Goal: Task Accomplishment & Management: Use online tool/utility

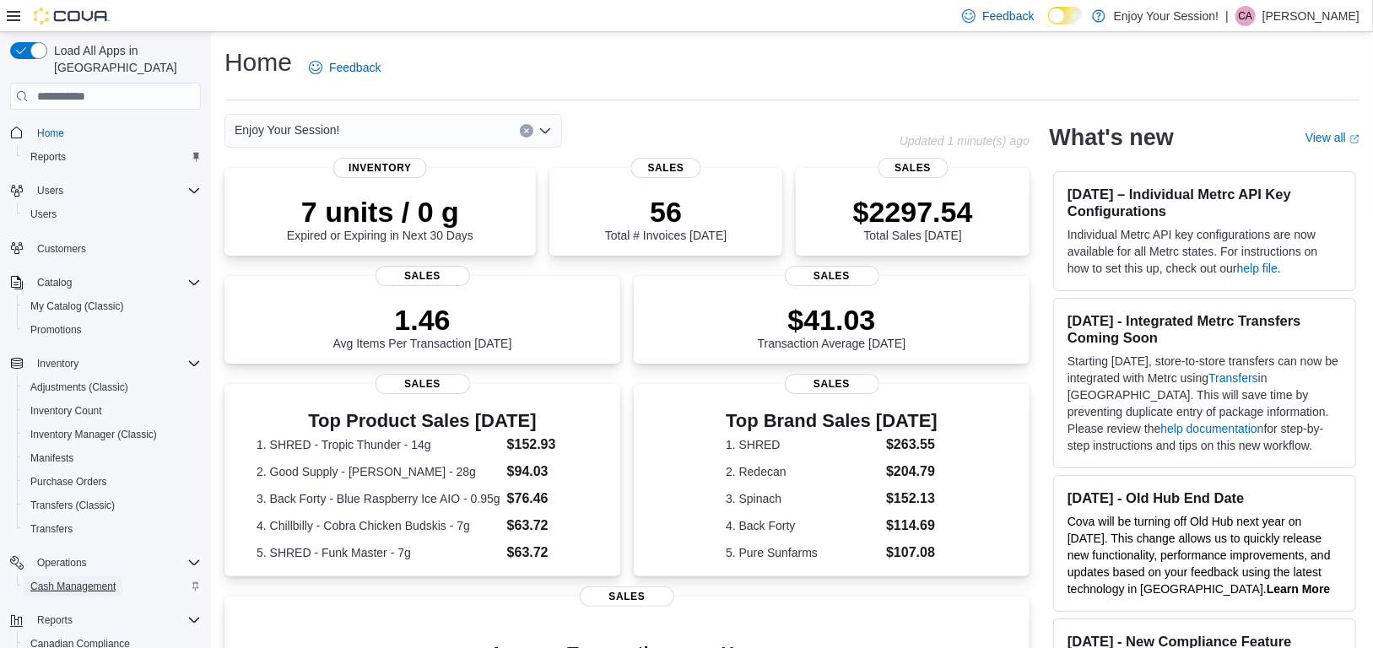
click at [97, 580] on span "Cash Management" at bounding box center [72, 587] width 85 height 14
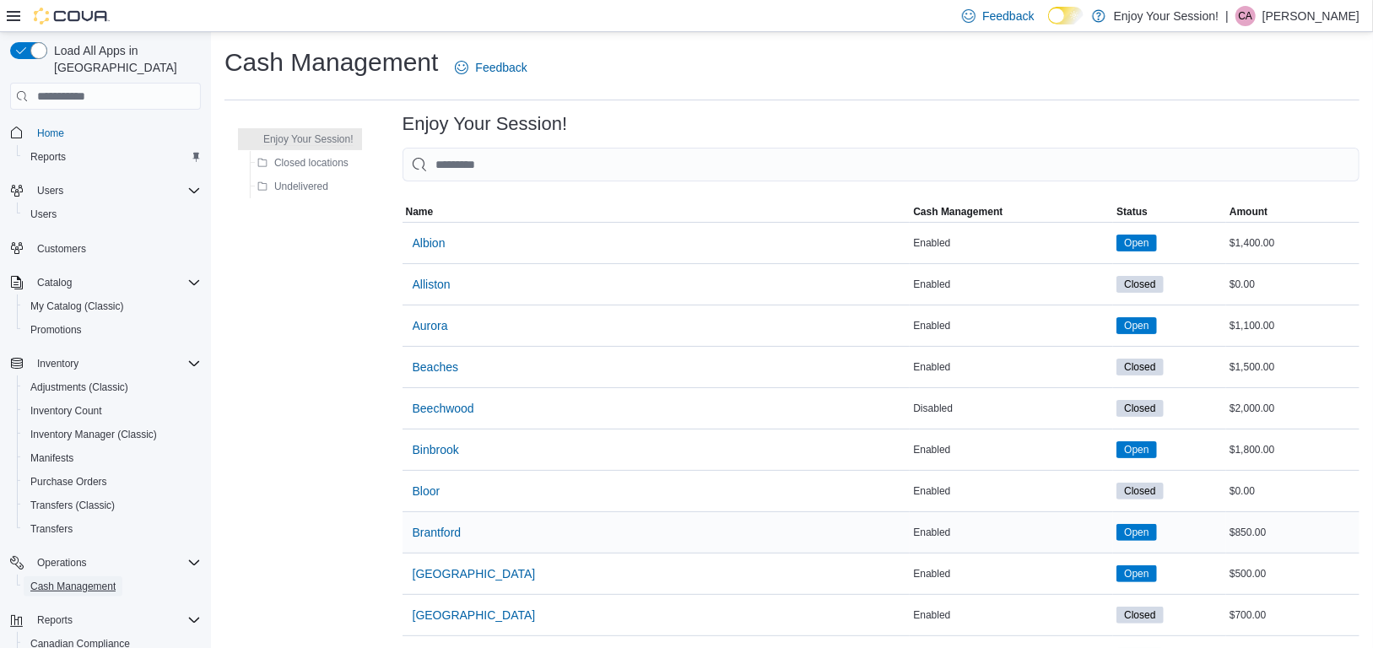
scroll to position [253, 0]
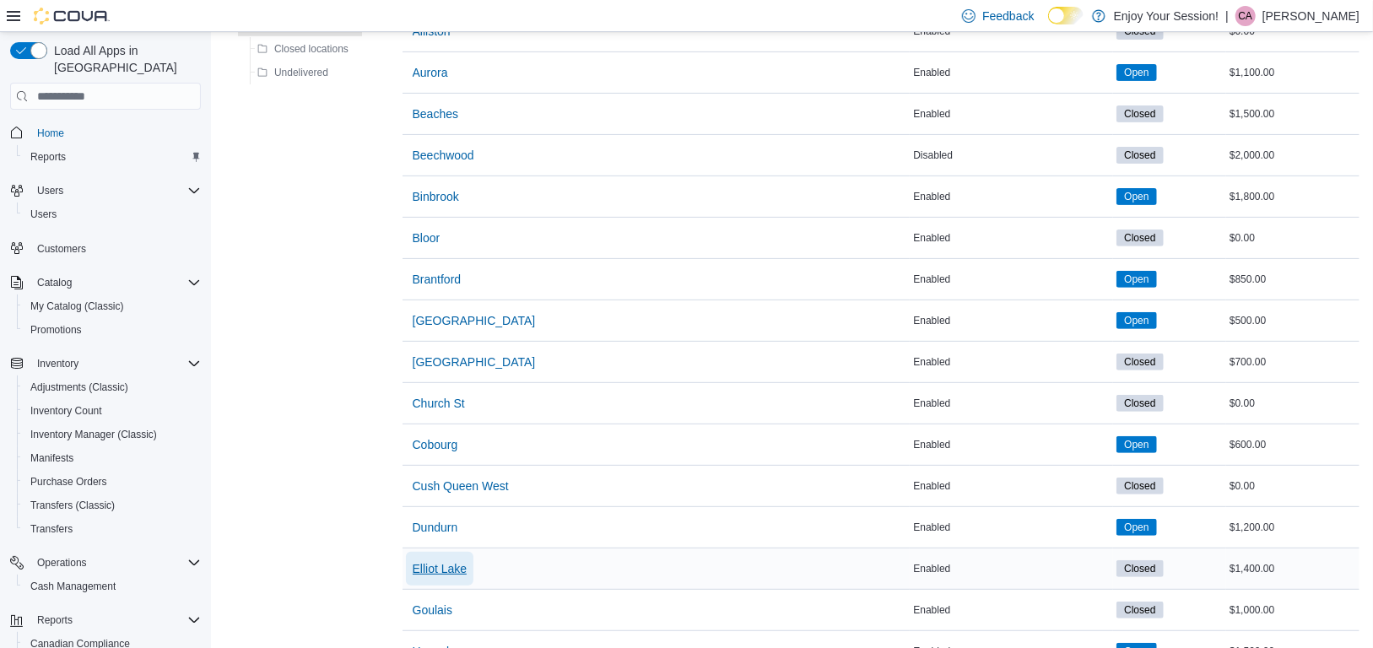
click at [446, 566] on span "Elliot Lake" at bounding box center [440, 568] width 55 height 17
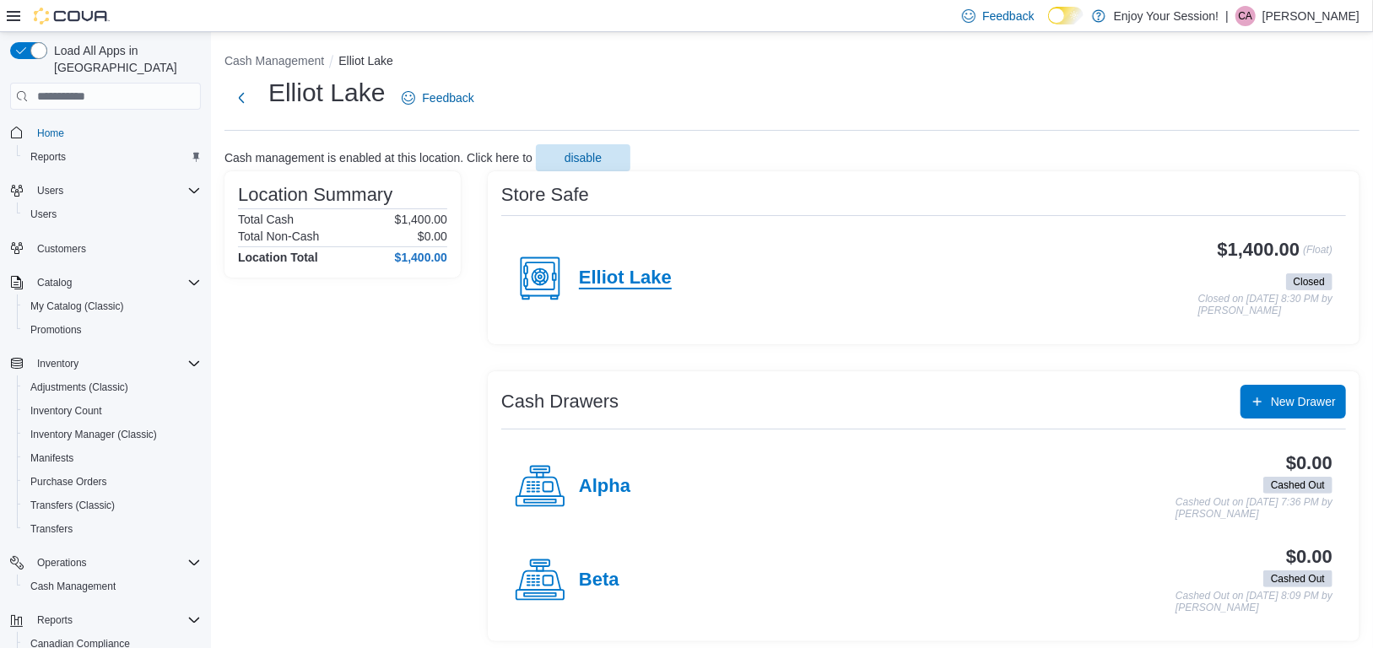
click at [664, 268] on h4 "Elliot Lake" at bounding box center [625, 279] width 93 height 22
click at [664, 268] on div "Cash Management [PERSON_NAME][GEOGRAPHIC_DATA] Feedback Cash management is enab…" at bounding box center [792, 343] width 1162 height 622
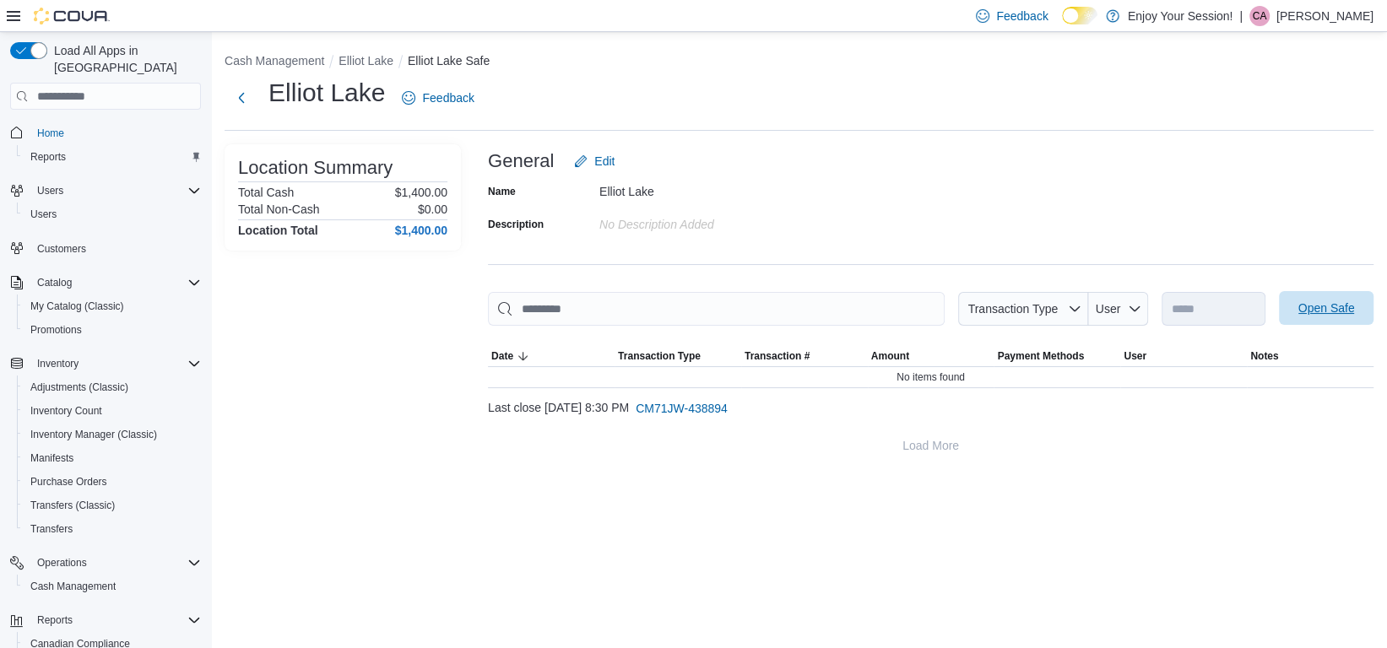
click at [1336, 309] on span "Open Safe" at bounding box center [1326, 308] width 57 height 17
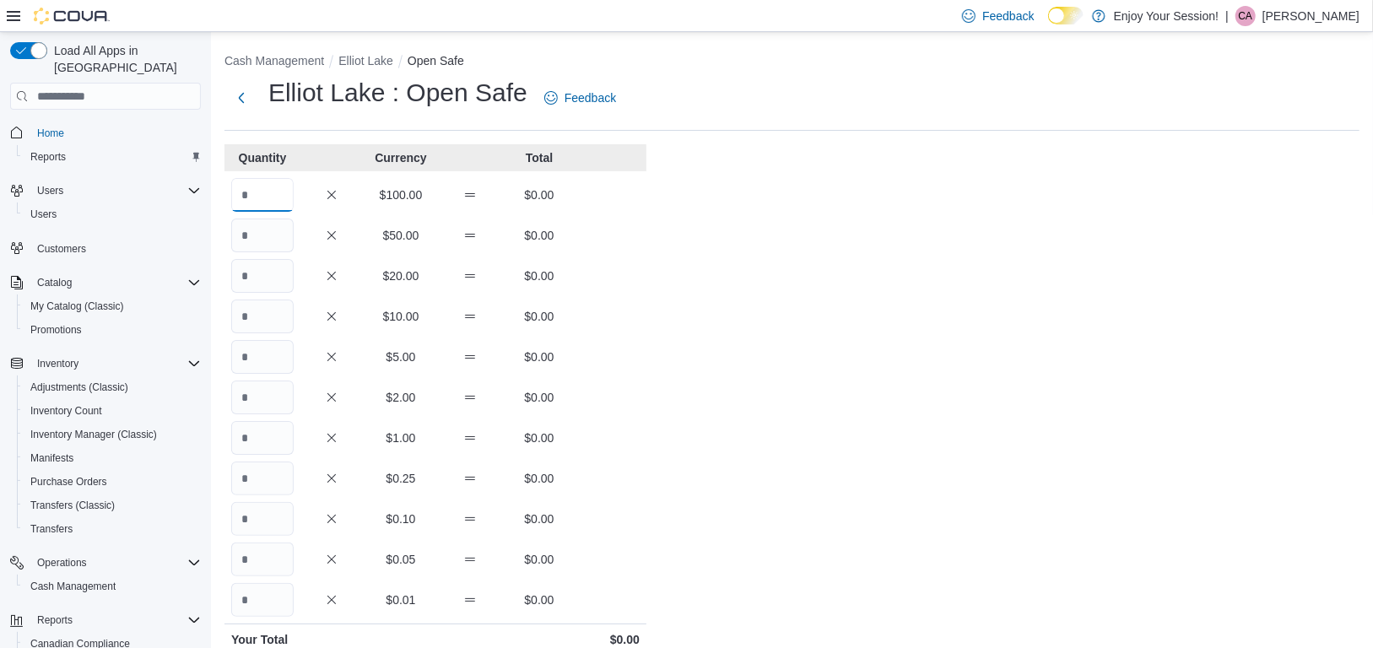
click at [275, 207] on input "Quantity" at bounding box center [262, 195] width 62 height 34
type input "*"
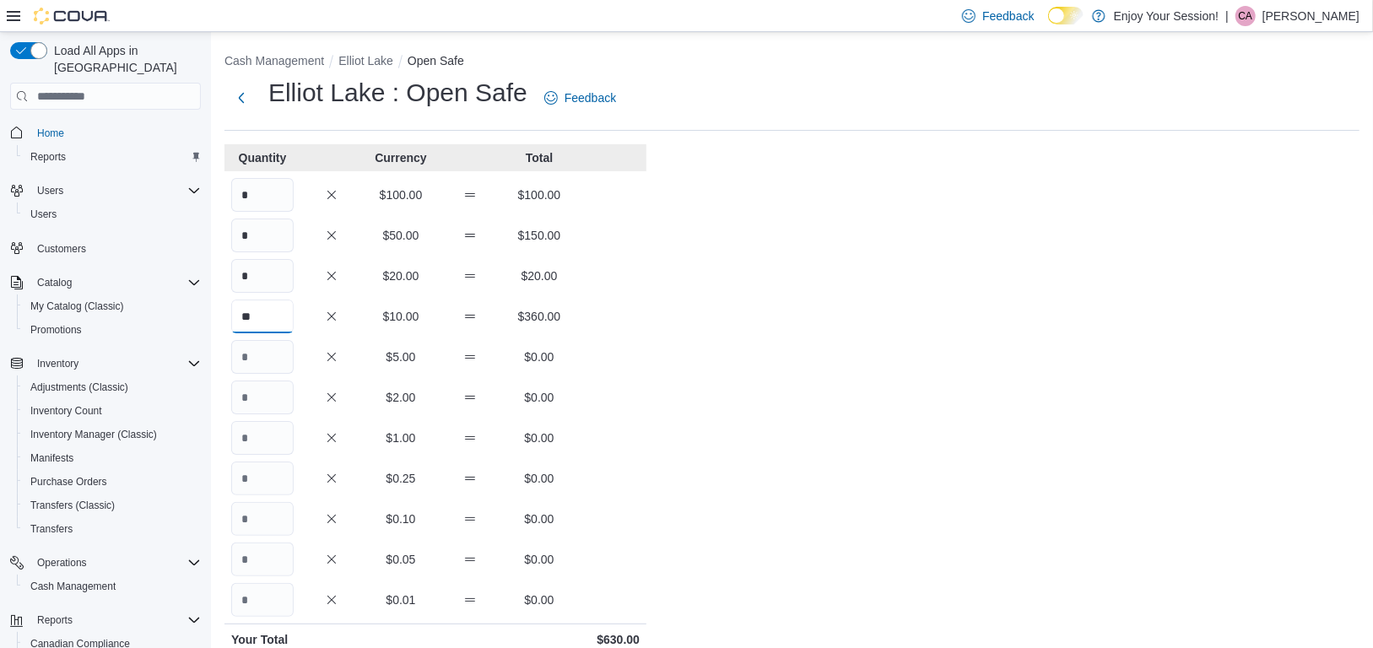
type input "**"
type input "***"
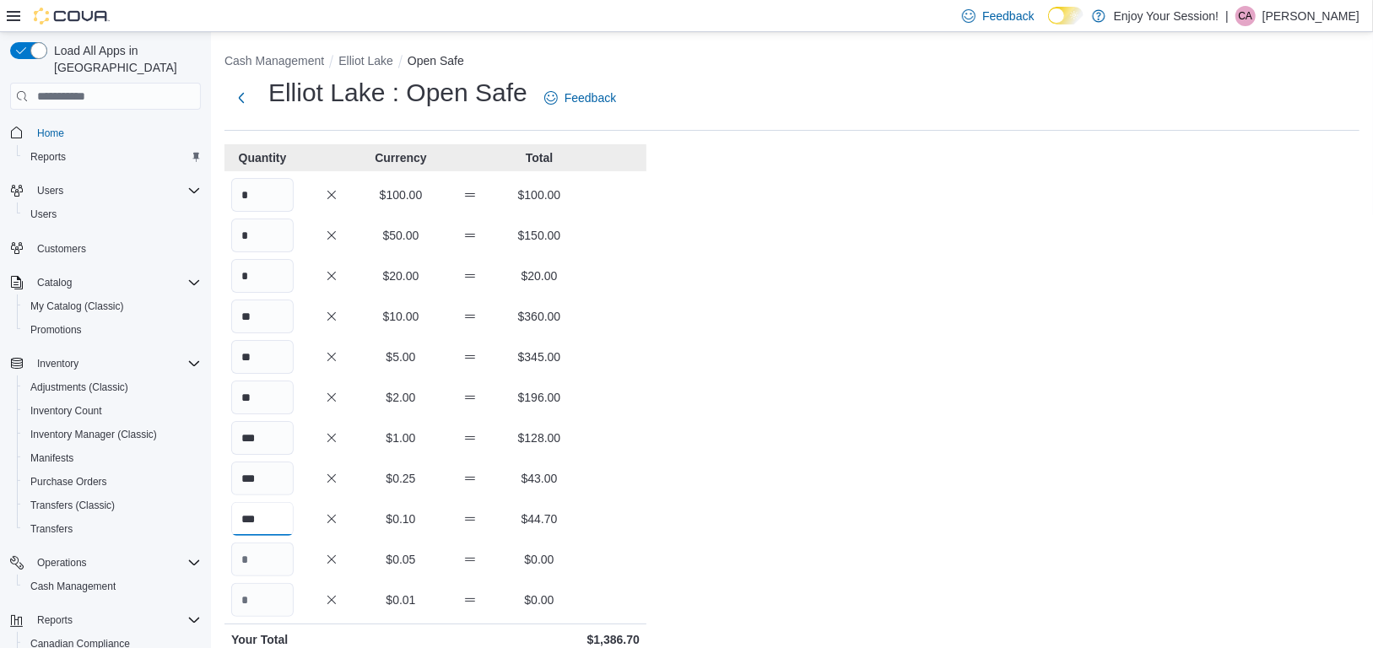
type input "***"
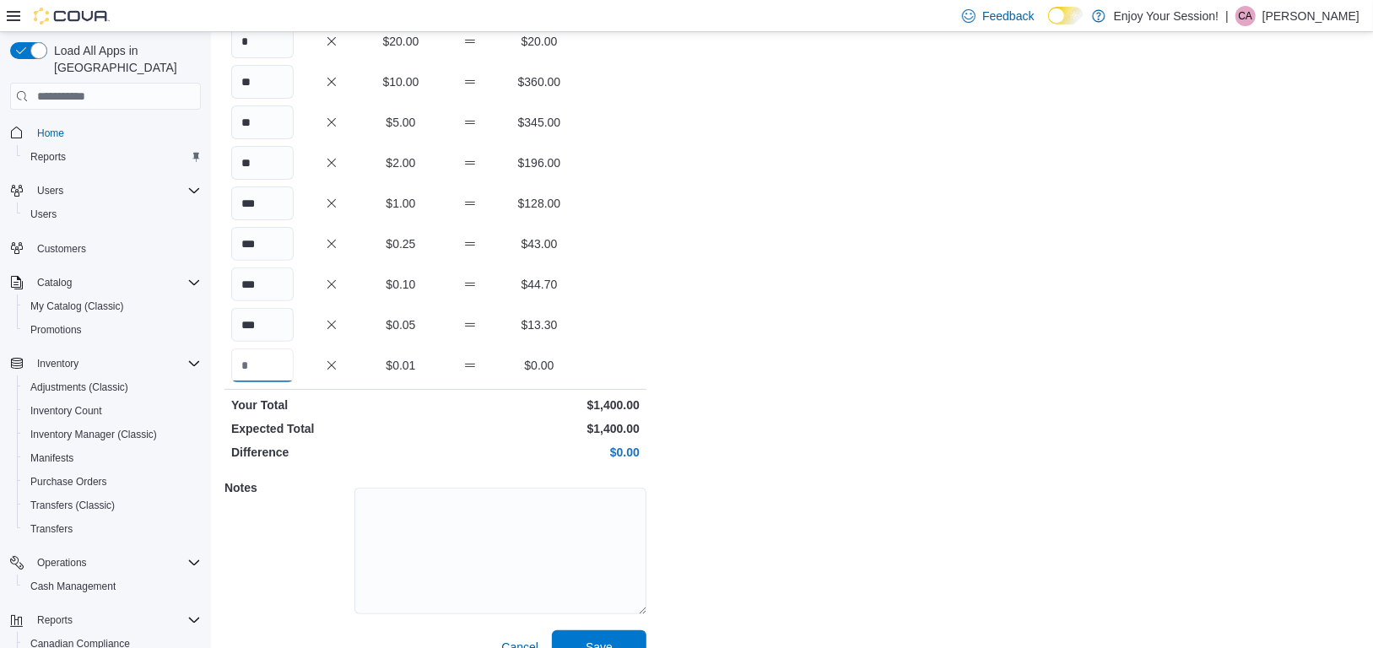
scroll to position [263, 0]
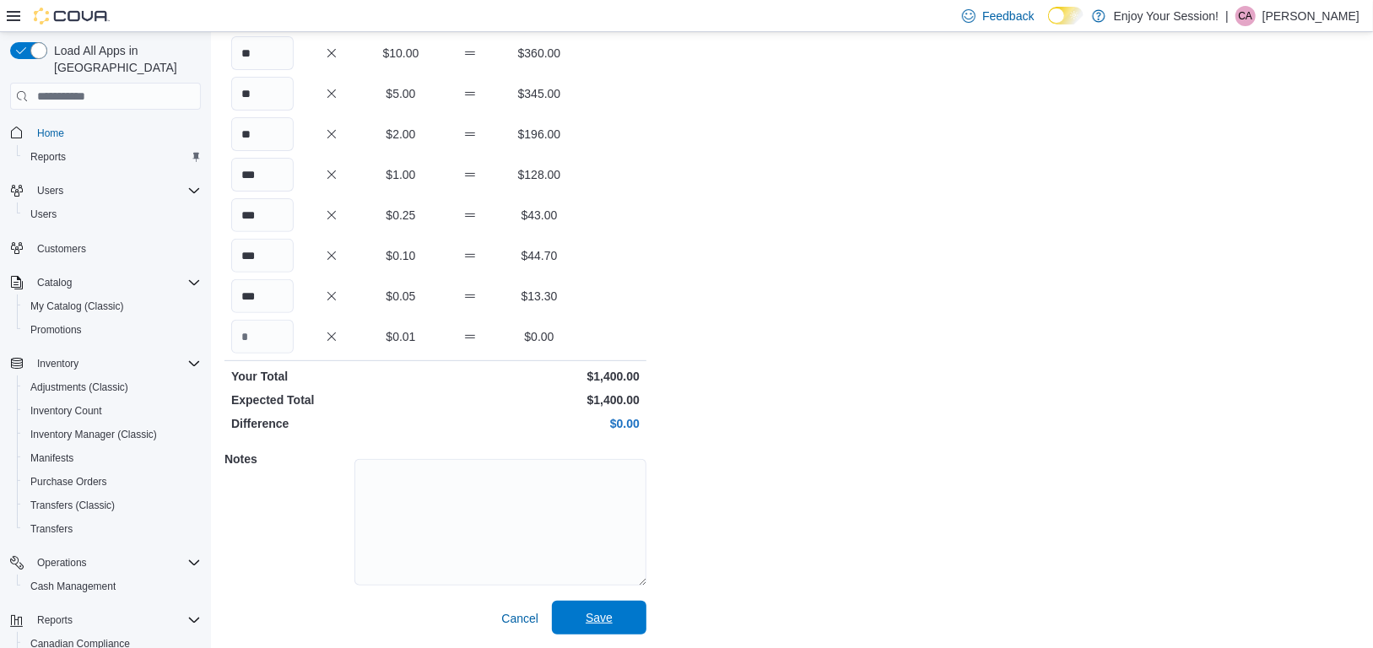
click at [587, 625] on span "Save" at bounding box center [599, 617] width 27 height 17
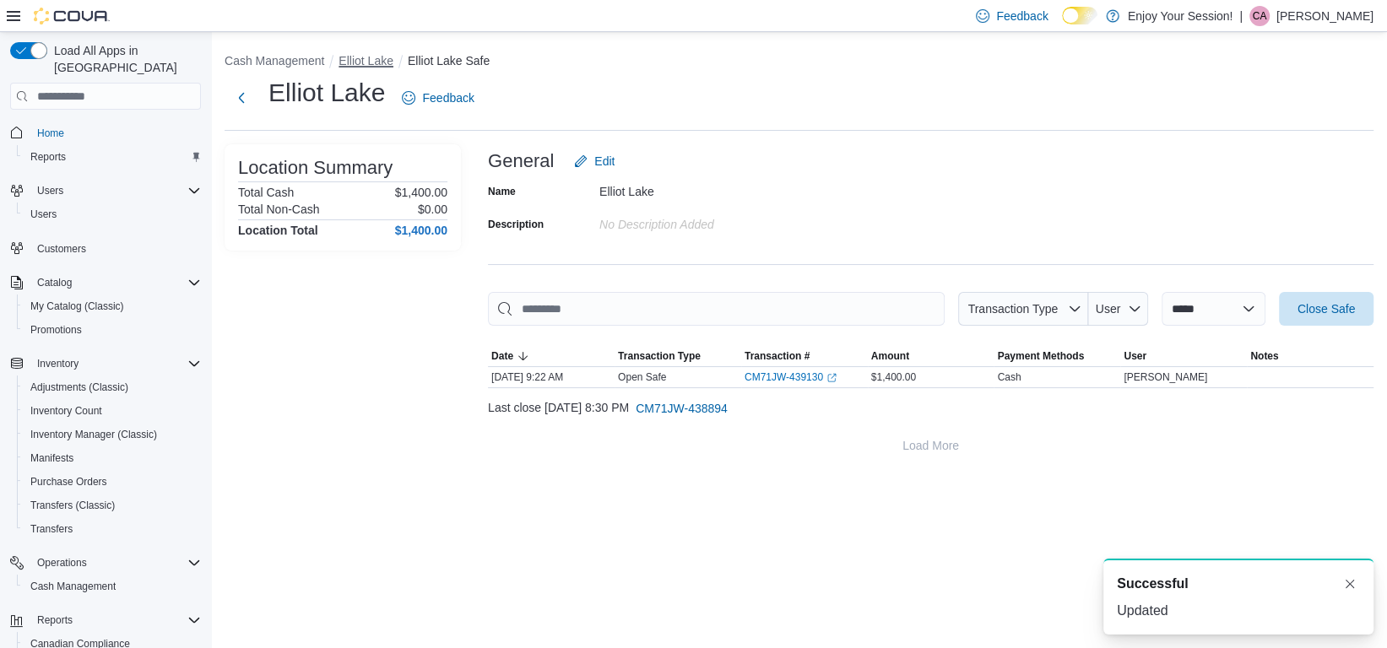
click at [355, 65] on button "Elliot Lake" at bounding box center [365, 61] width 55 height 14
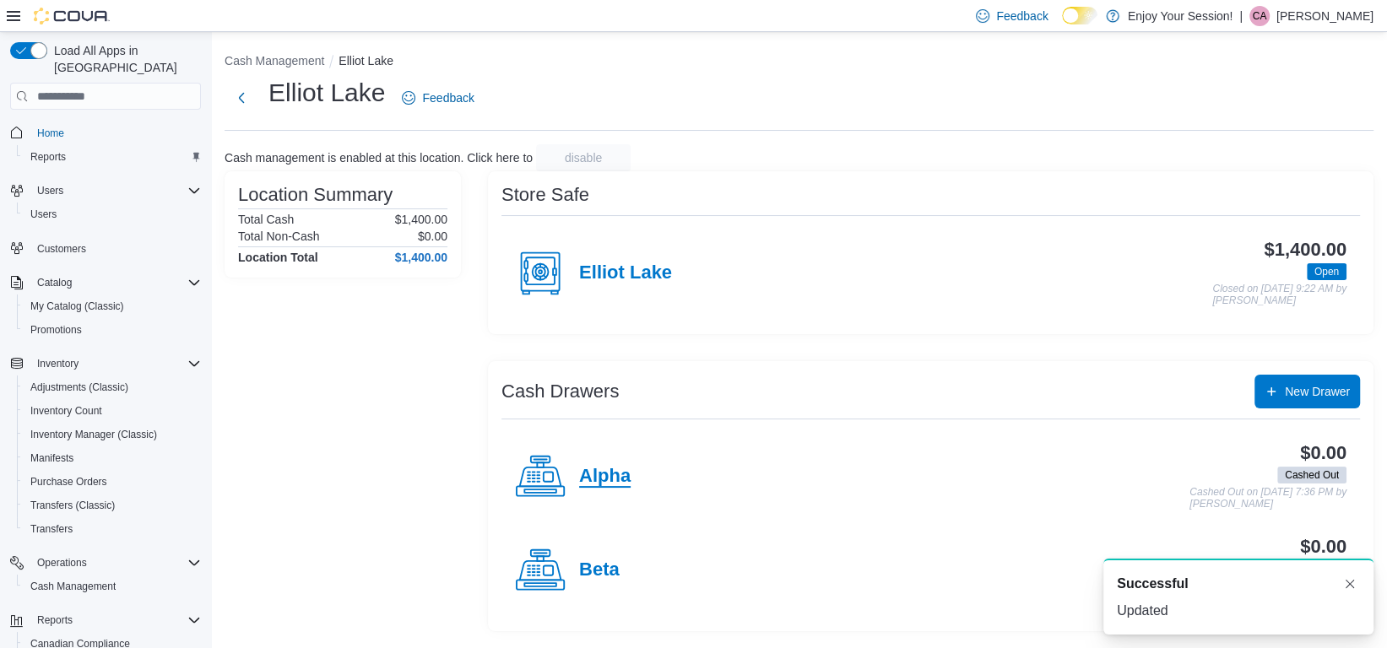
click at [612, 481] on h4 "Alpha" at bounding box center [604, 477] width 51 height 22
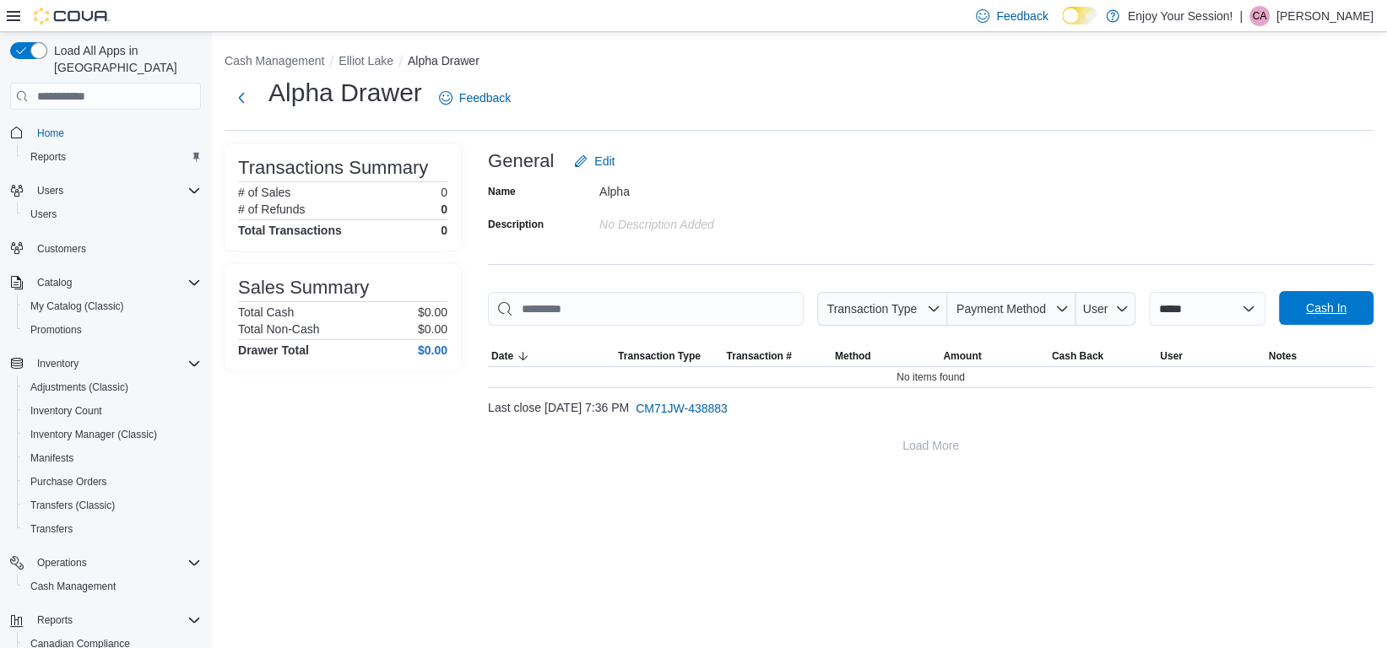
click at [1310, 310] on span "Cash In" at bounding box center [1326, 308] width 41 height 17
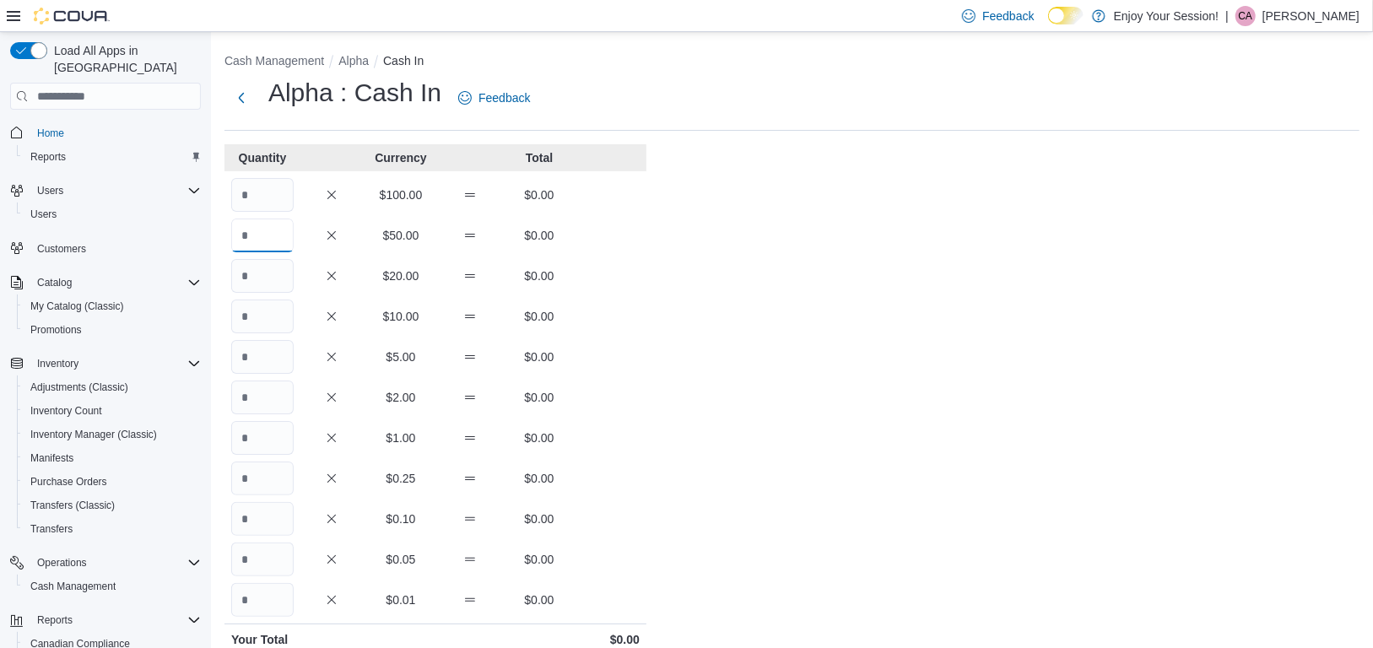
click at [274, 241] on input "Quantity" at bounding box center [262, 236] width 62 height 34
type input "*"
type input "**"
type input "*"
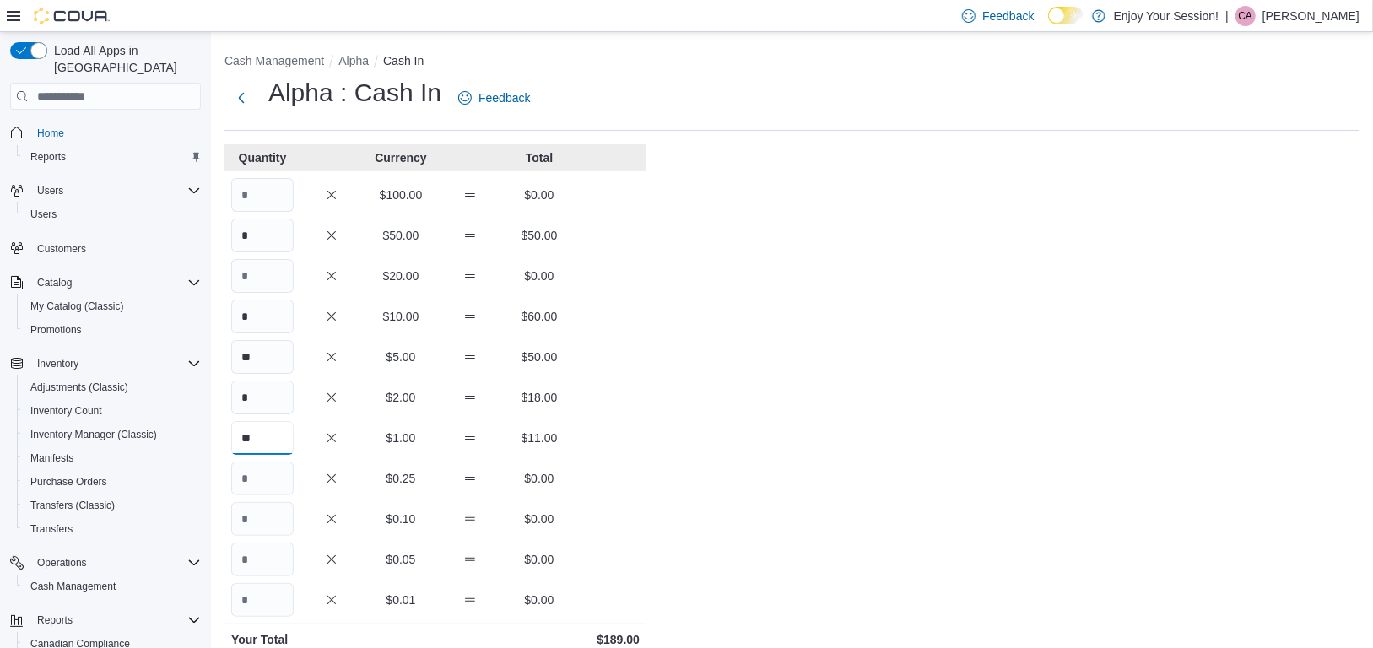
type input "**"
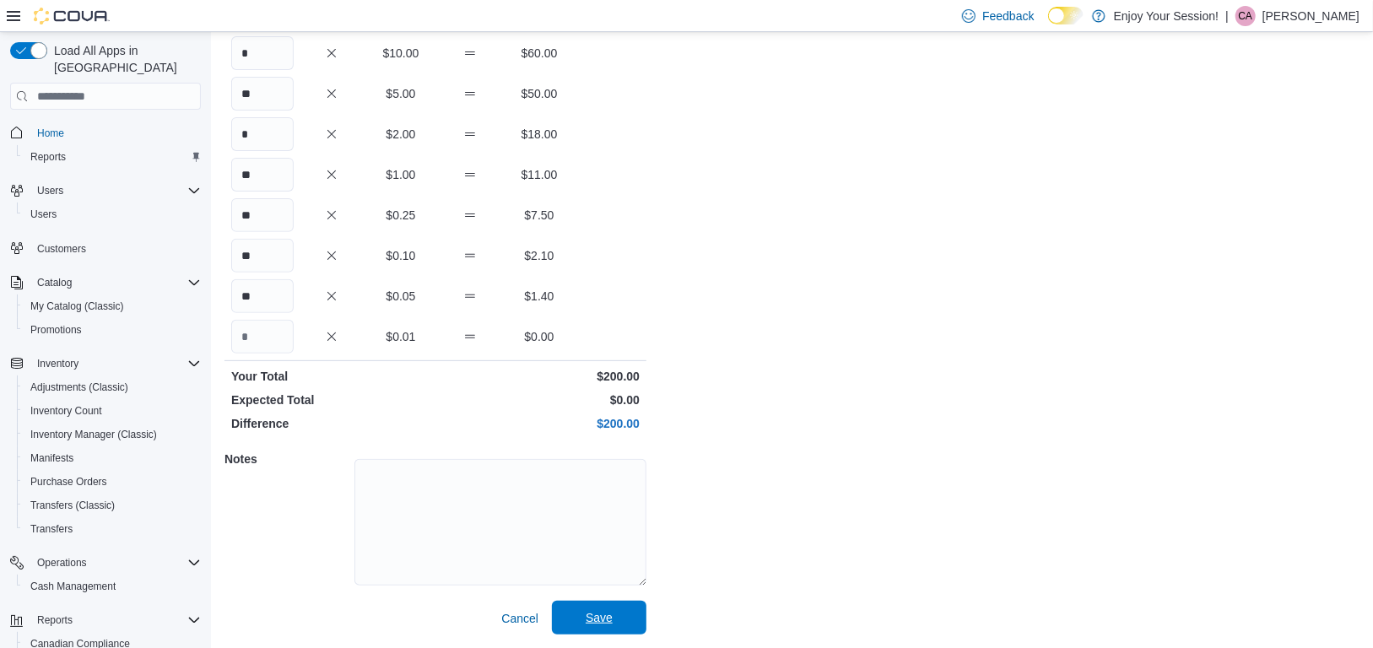
click at [609, 625] on span "Save" at bounding box center [599, 617] width 27 height 17
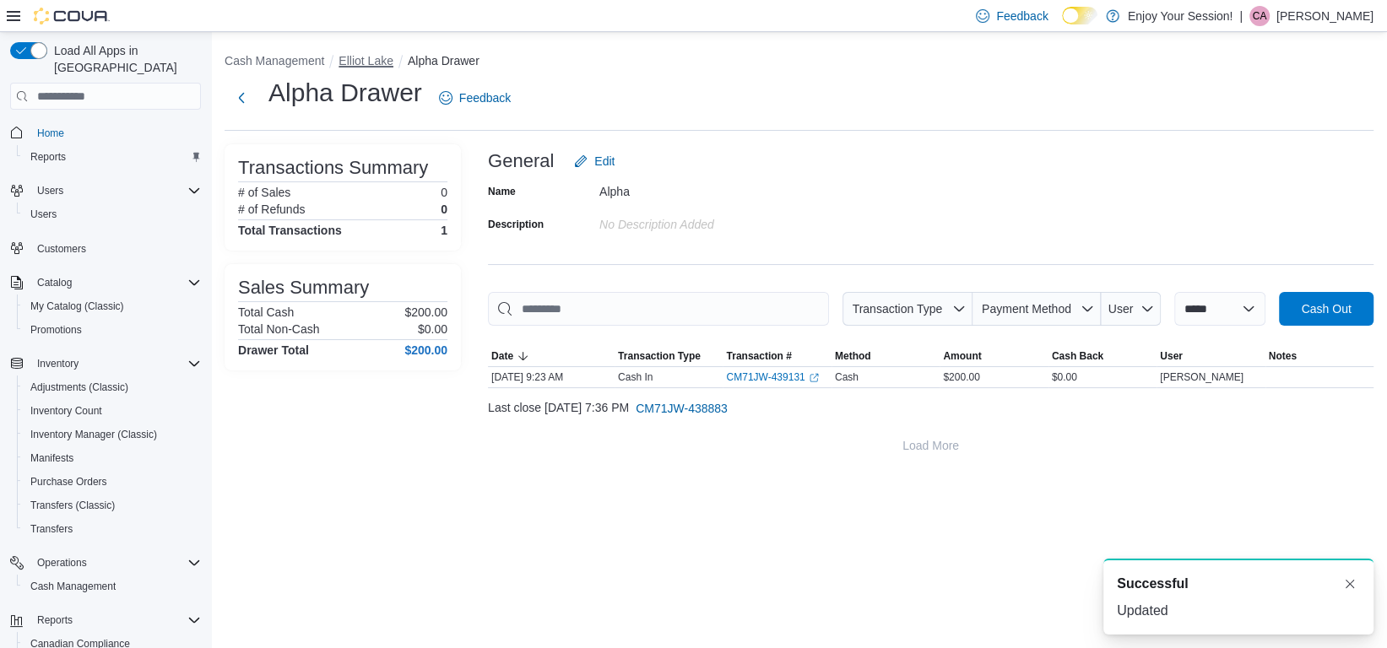
click at [378, 57] on button "Elliot Lake" at bounding box center [365, 61] width 55 height 14
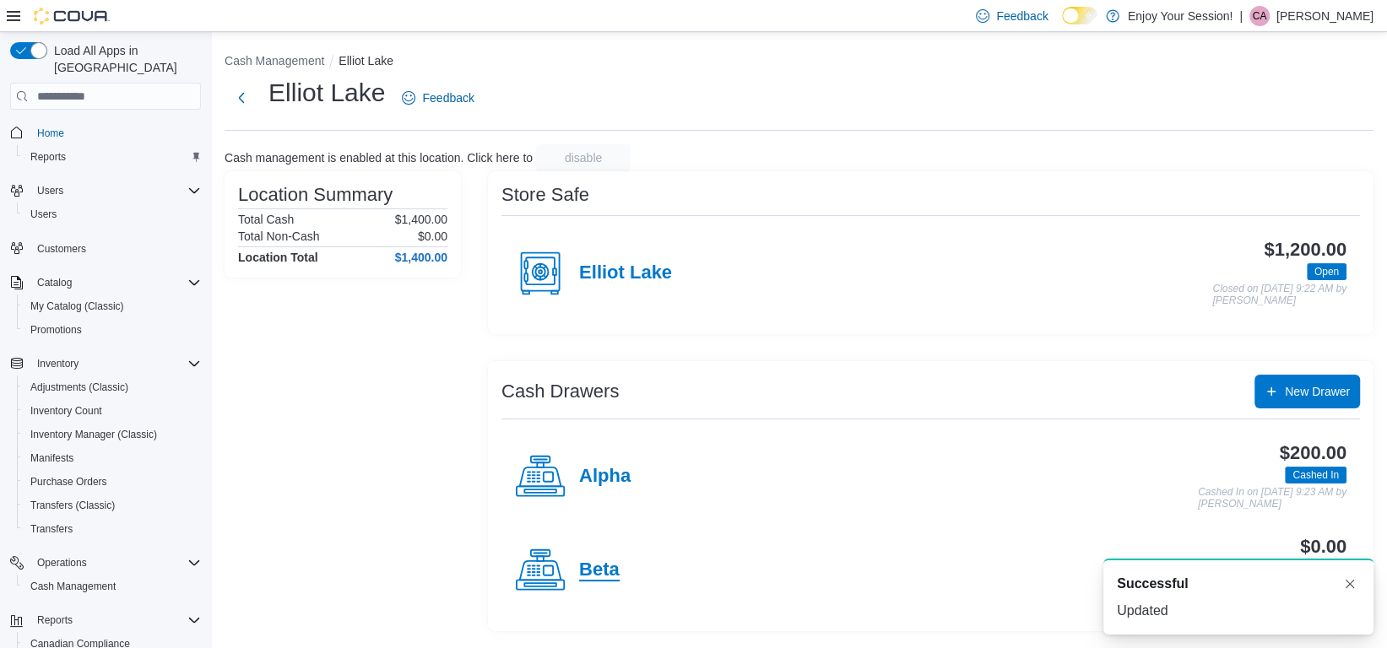
click at [600, 560] on h4 "Beta" at bounding box center [599, 571] width 41 height 22
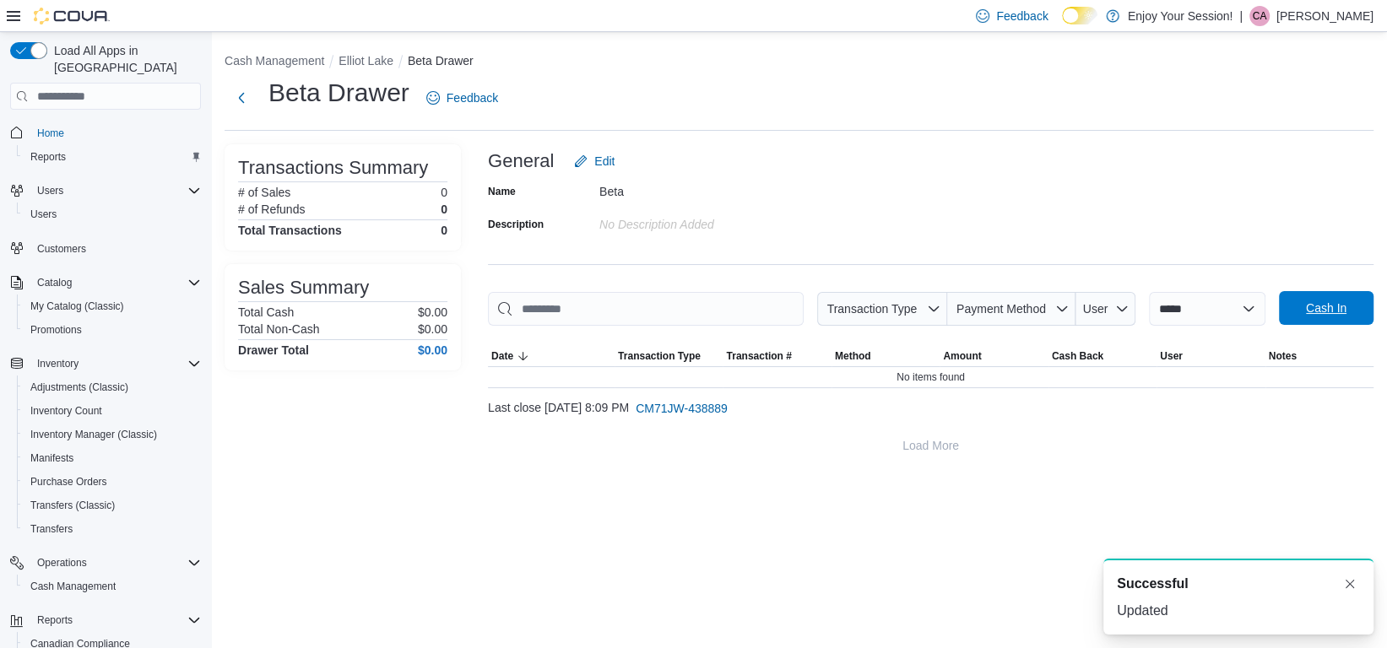
click at [1303, 312] on span "Cash In" at bounding box center [1326, 308] width 74 height 34
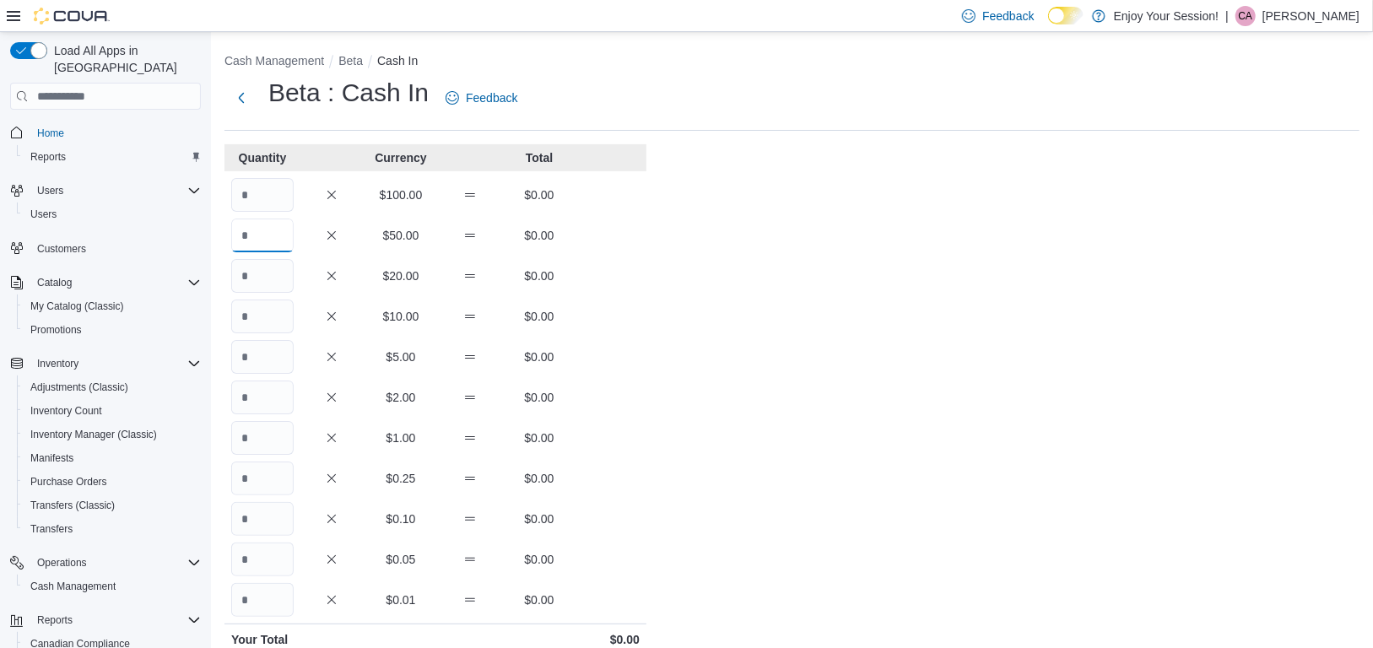
click at [261, 235] on input "Quantity" at bounding box center [262, 236] width 62 height 34
type input "*"
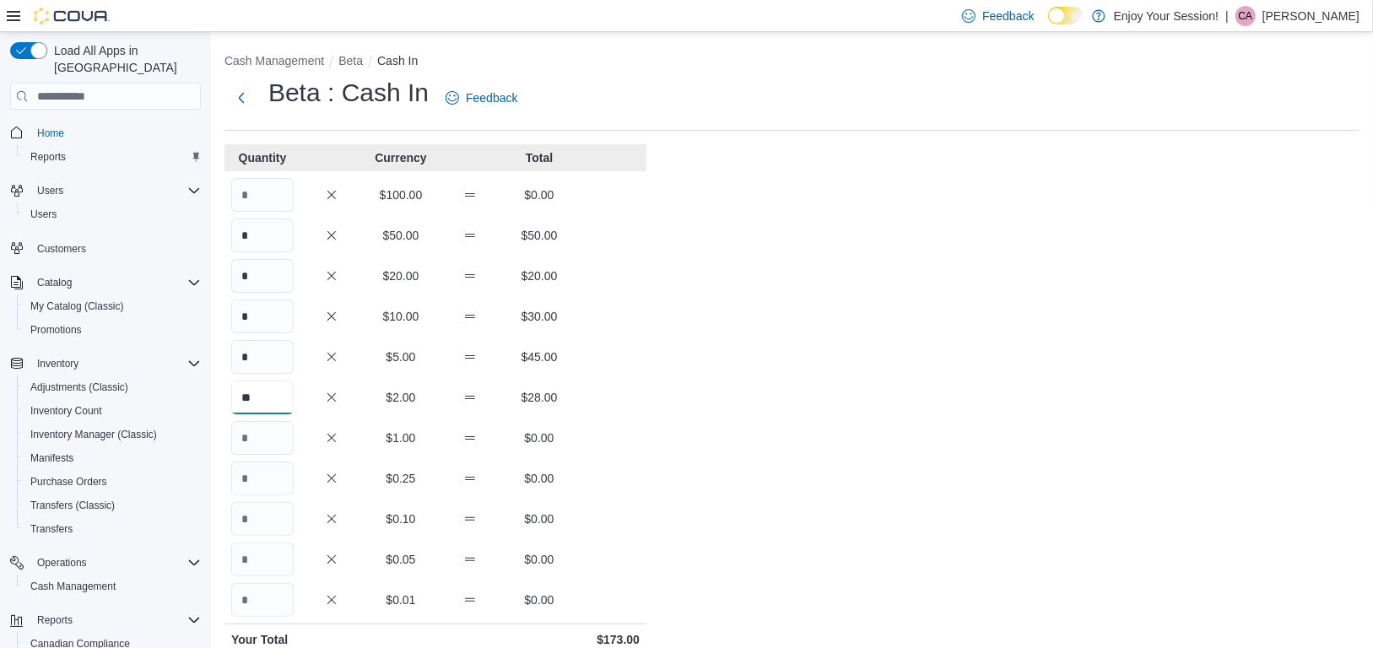
type input "**"
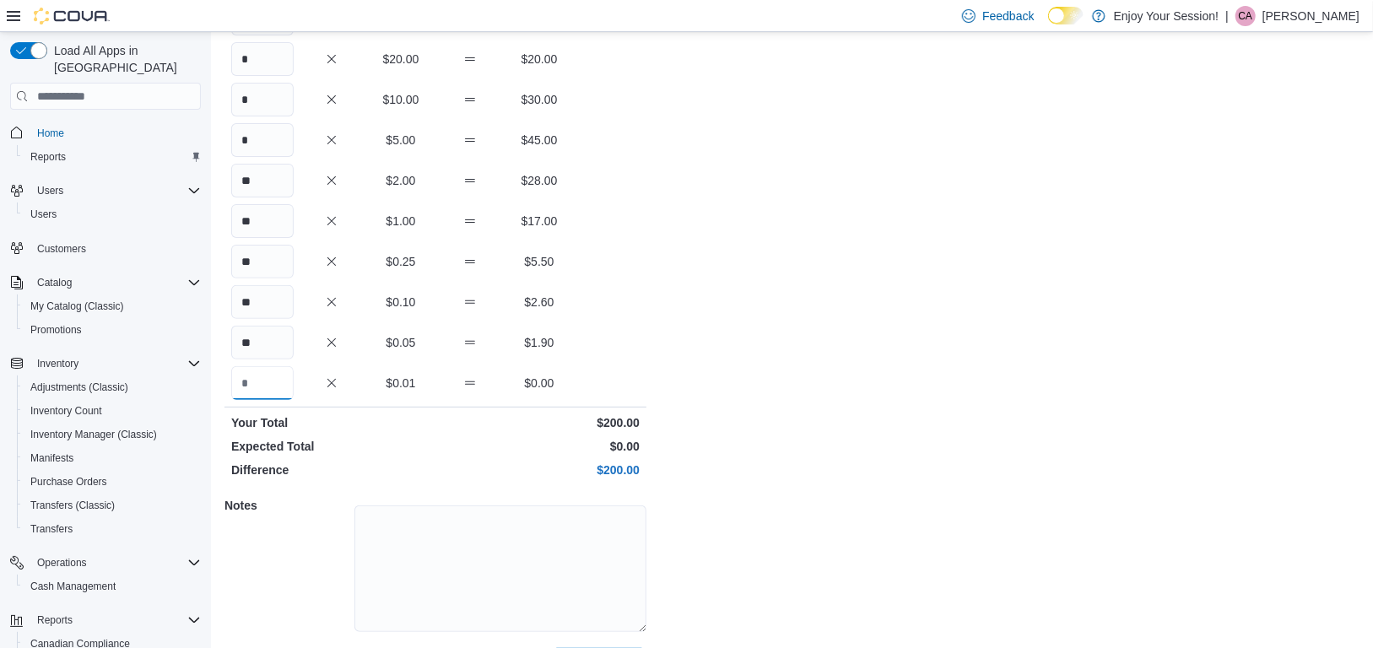
scroll to position [263, 0]
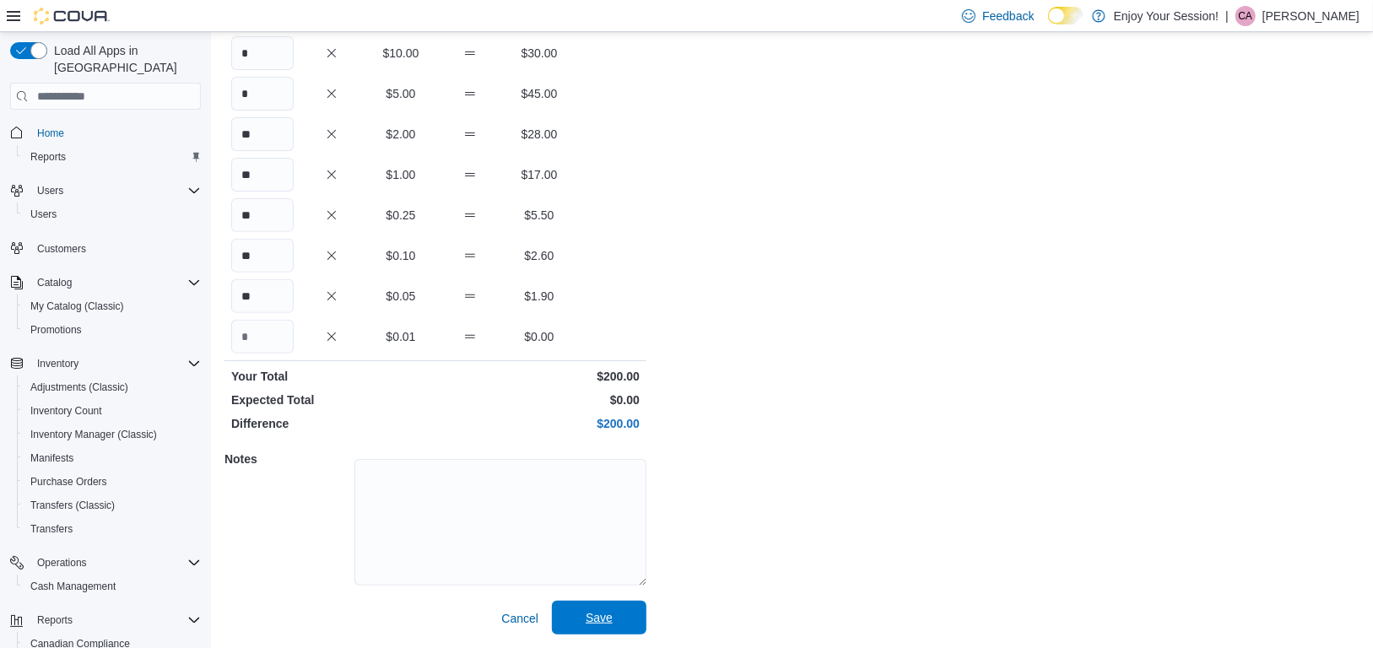
drag, startPoint x: 607, startPoint y: 618, endPoint x: 614, endPoint y: 608, distance: 12.7
click at [609, 616] on span "Save" at bounding box center [599, 617] width 27 height 17
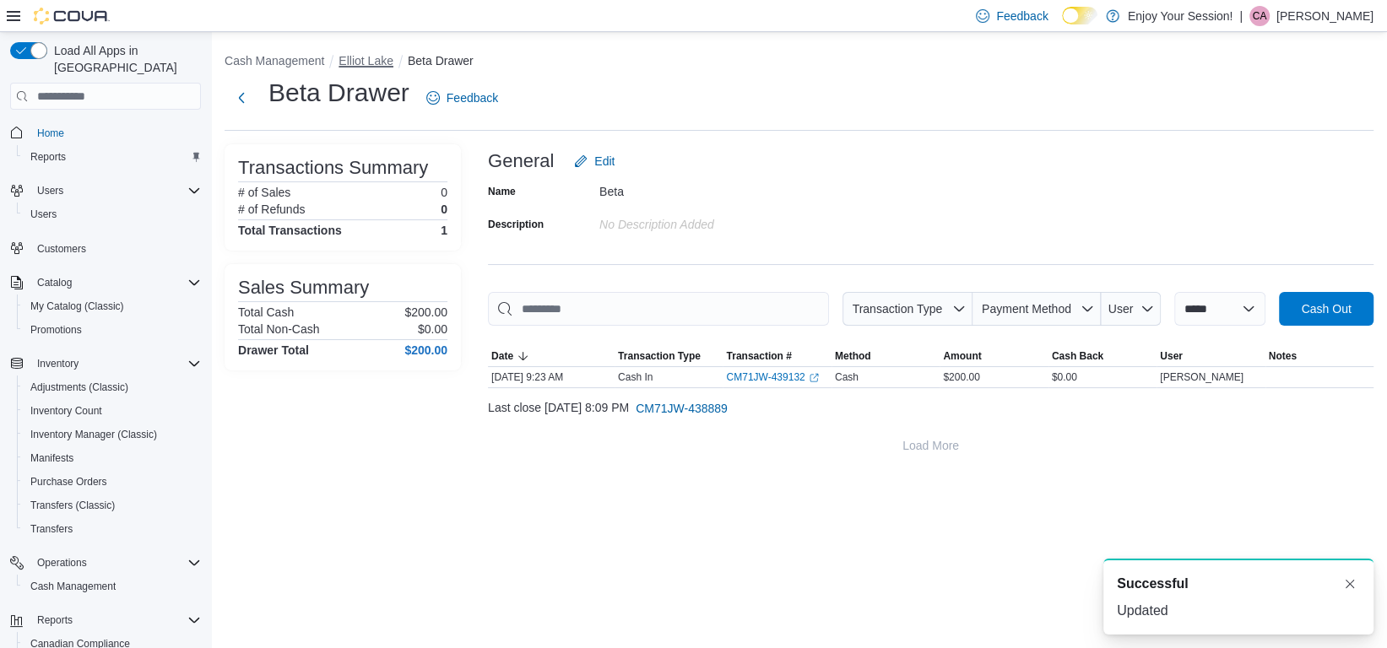
click at [381, 61] on button "Elliot Lake" at bounding box center [365, 61] width 55 height 14
